Goal: Information Seeking & Learning: Check status

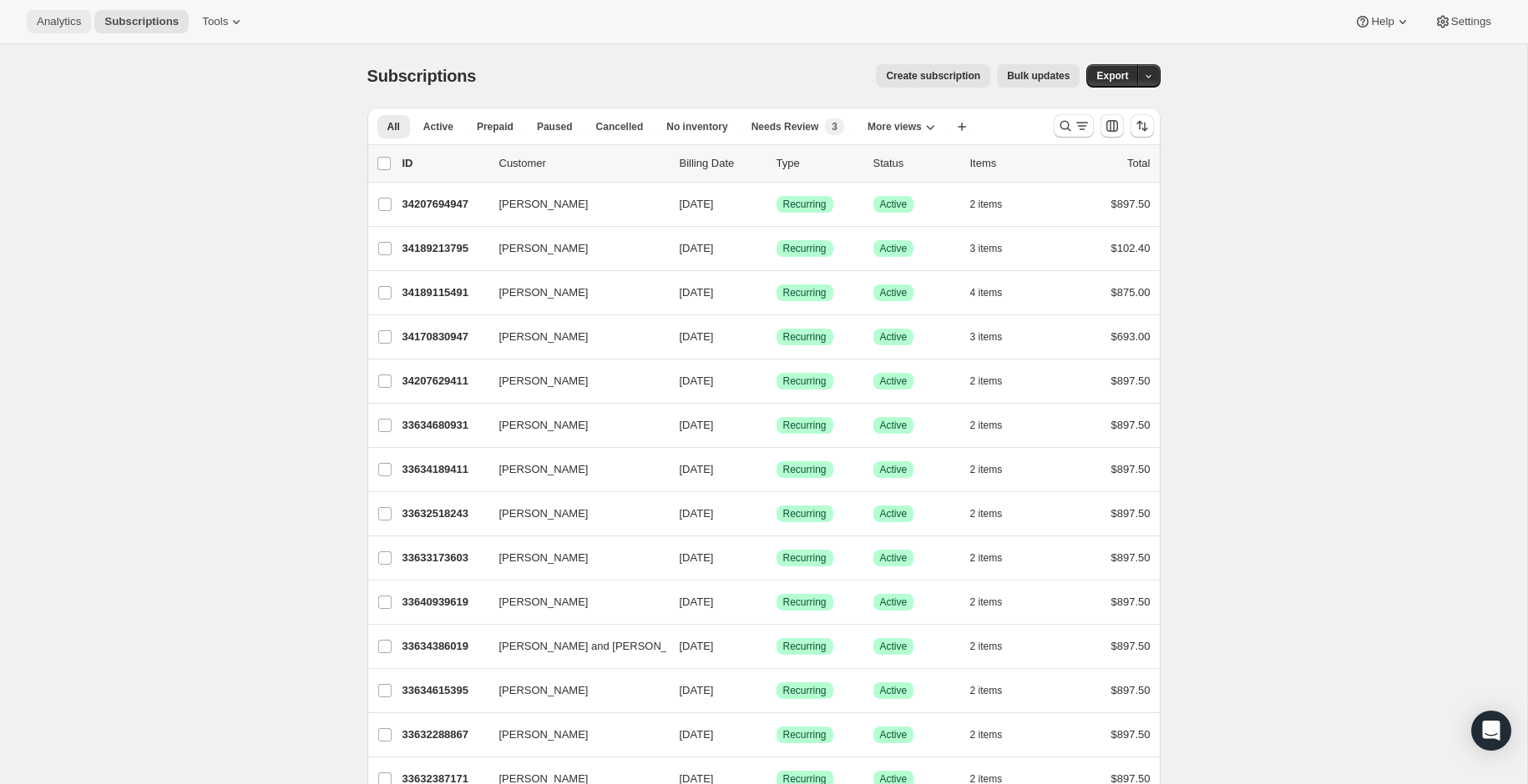
click at [77, 31] on button "Analytics" at bounding box center [58, 22] width 65 height 24
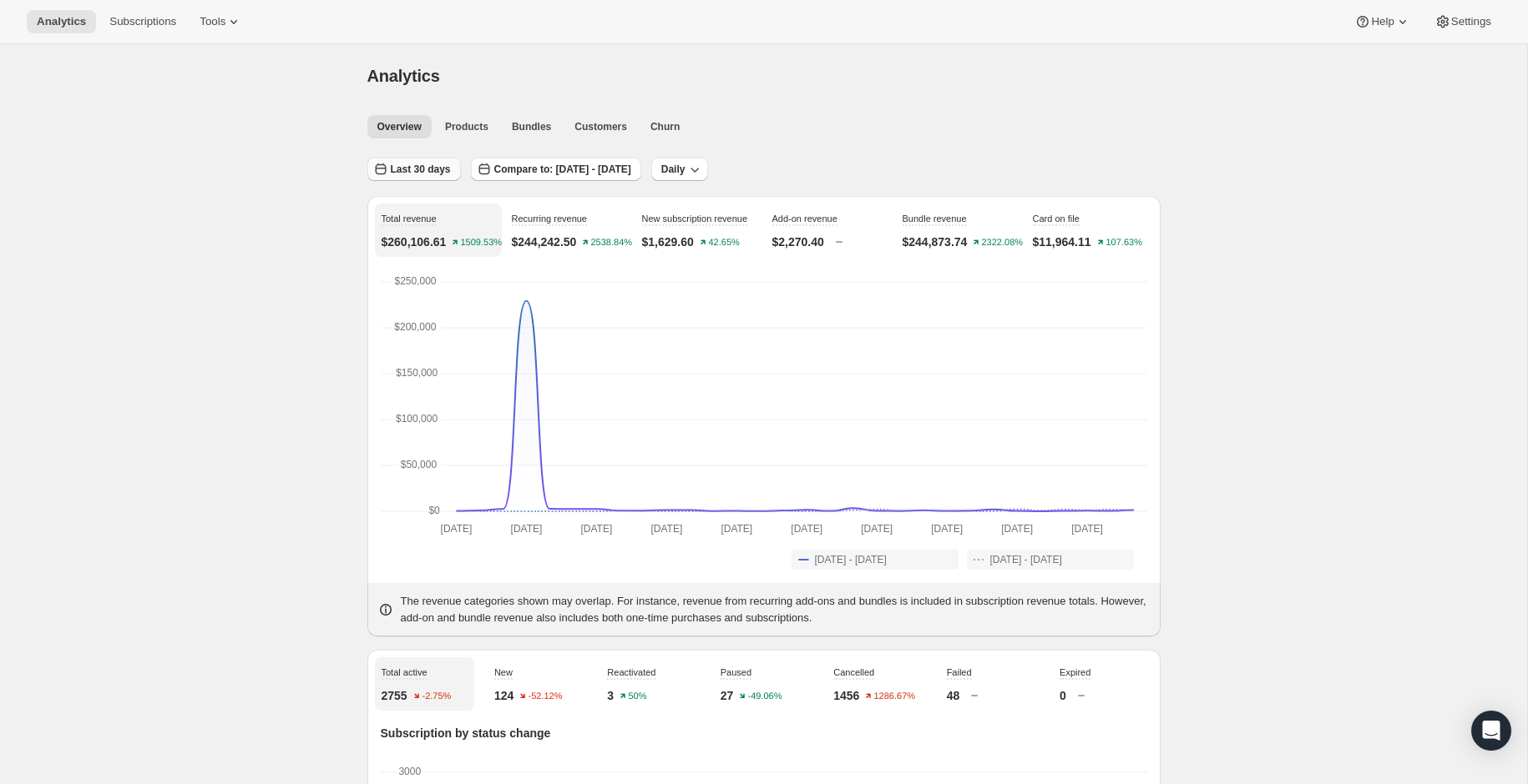
click at [434, 167] on span "Last 30 days" at bounding box center [421, 169] width 60 height 14
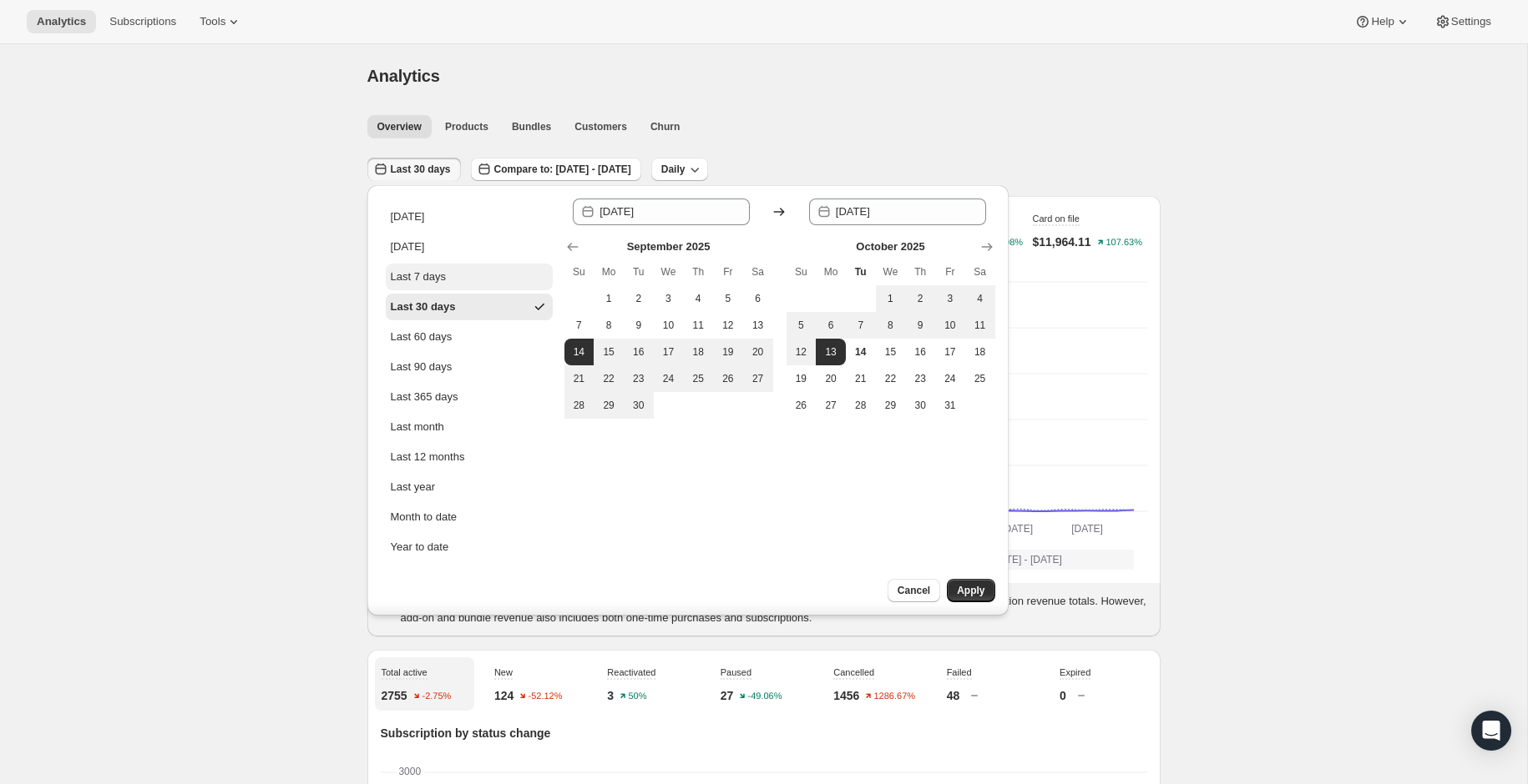
click at [444, 283] on div "Last 7 days" at bounding box center [419, 277] width 56 height 16
type input "[DATE]"
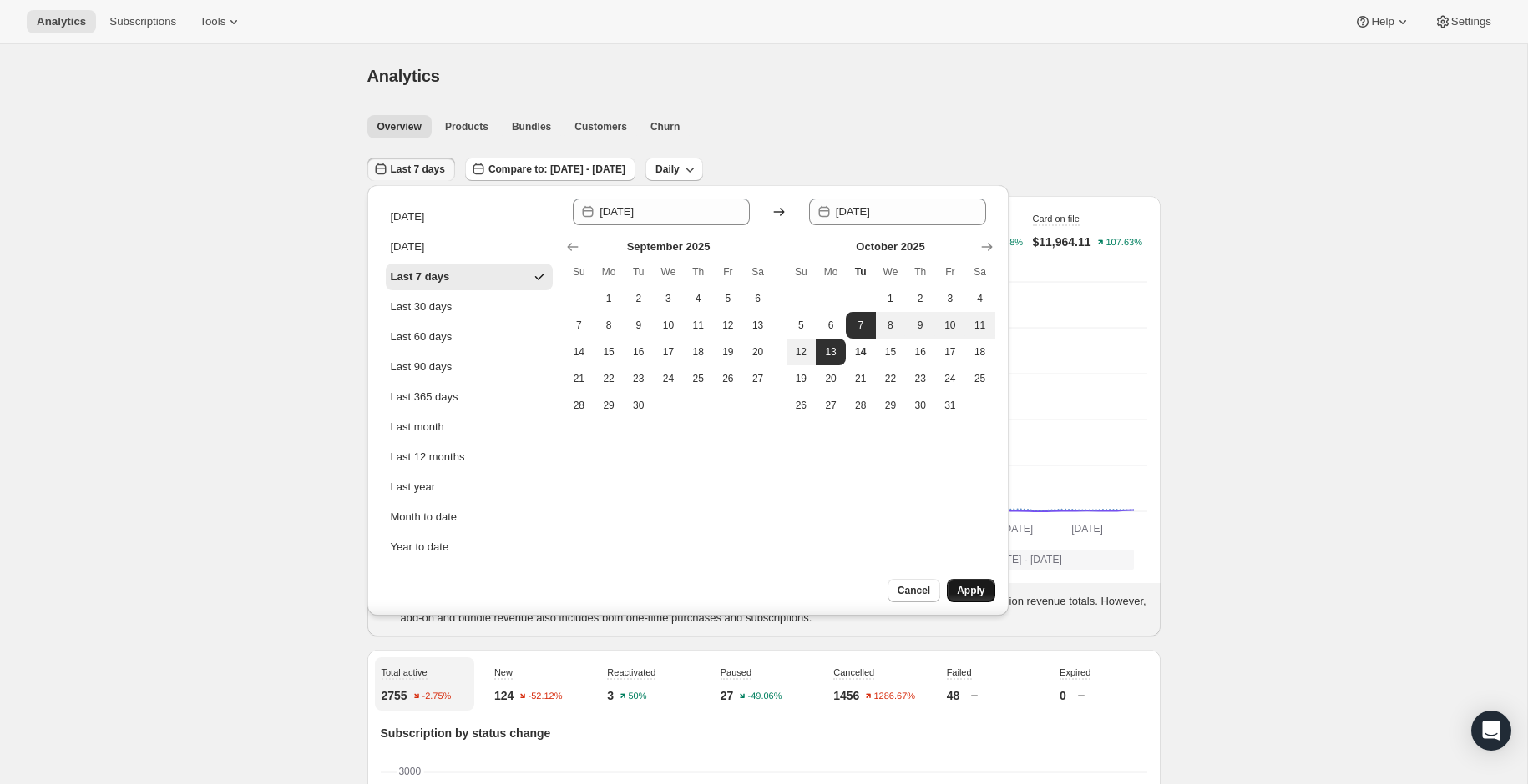
click at [979, 599] on button "Apply" at bounding box center [971, 590] width 47 height 24
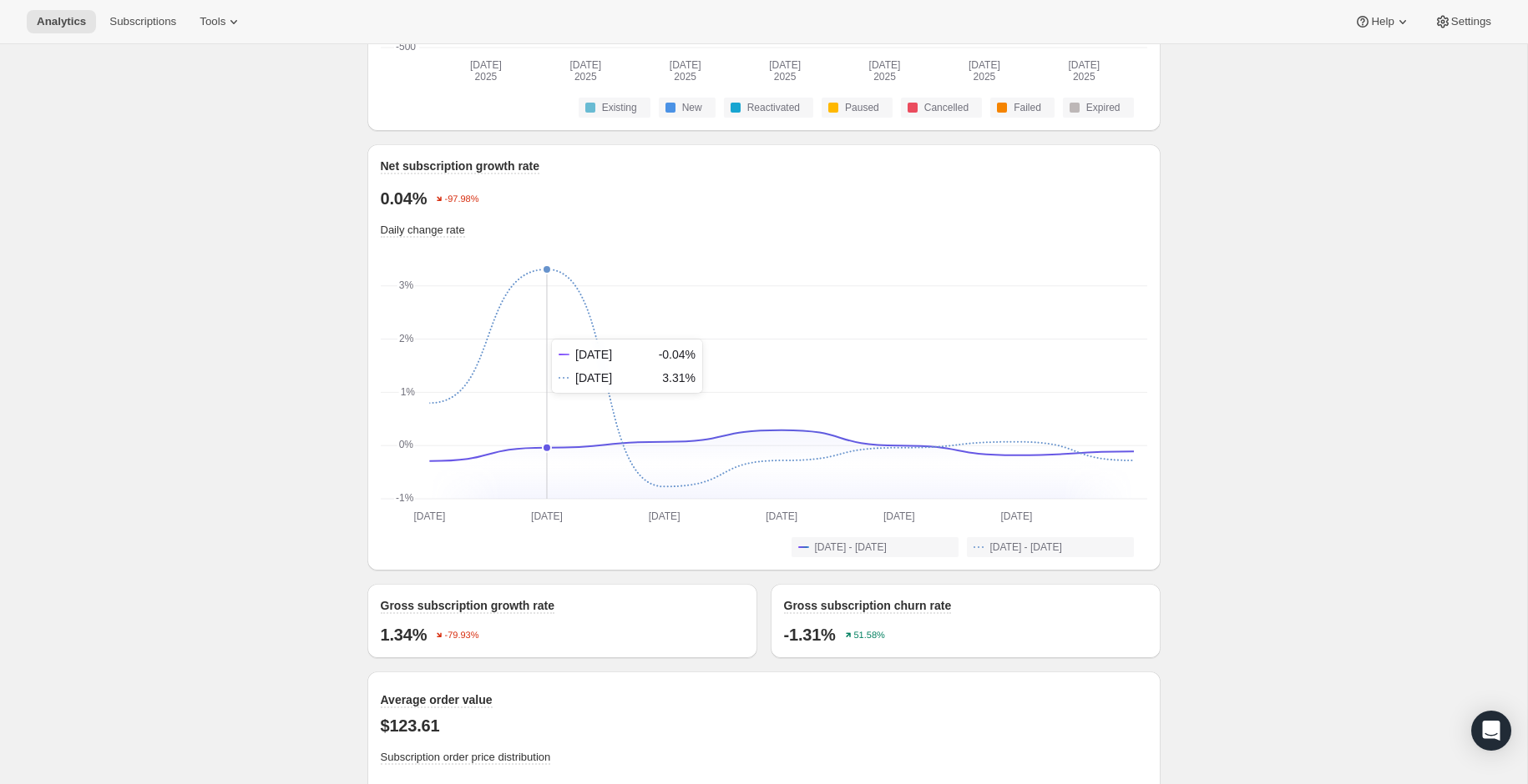
scroll to position [1069, 0]
click at [924, 113] on span "Cancelled" at bounding box center [946, 105] width 45 height 14
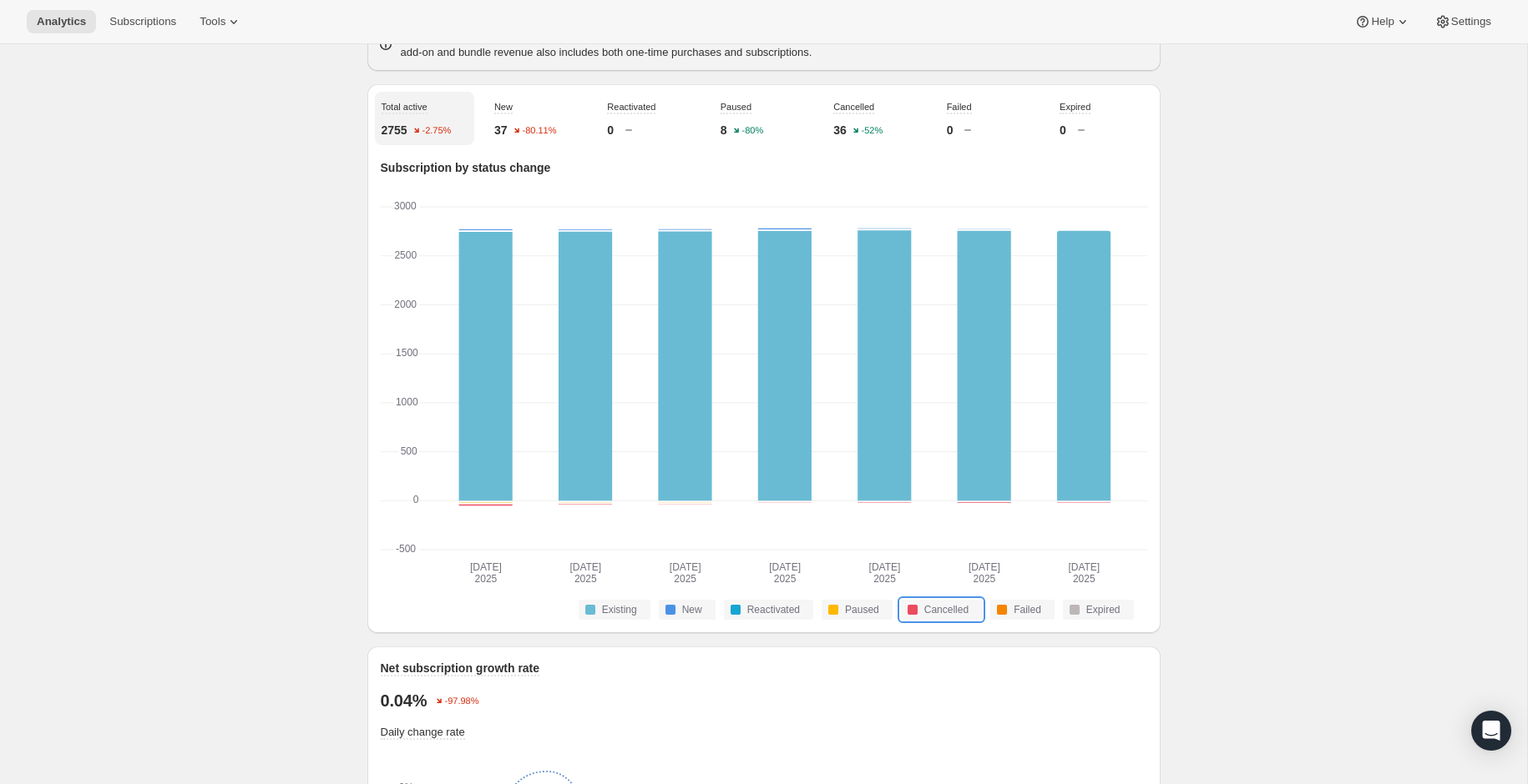
scroll to position [0, 0]
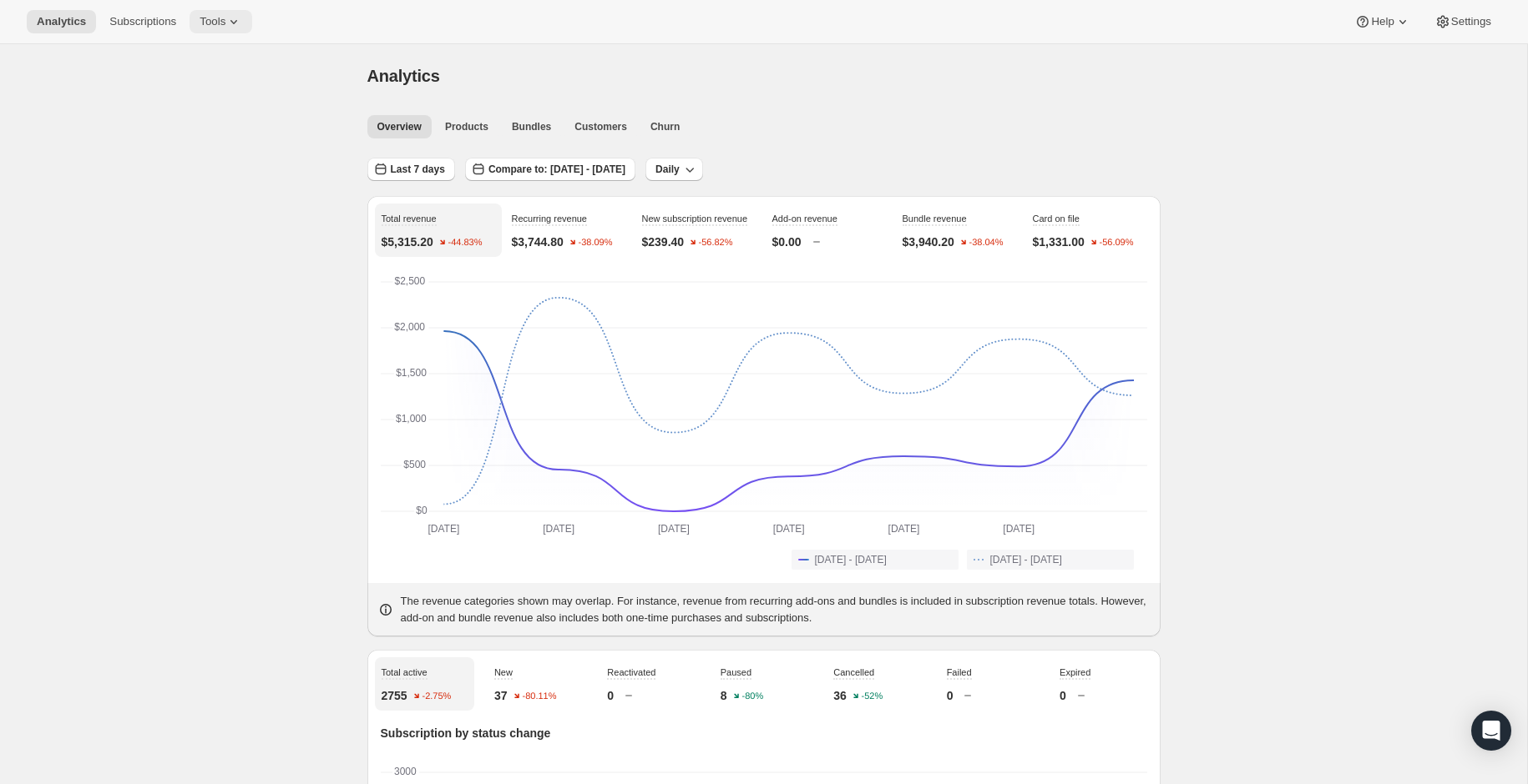
click at [209, 28] on button "Tools" at bounding box center [220, 22] width 63 height 24
